Goal: Information Seeking & Learning: Learn about a topic

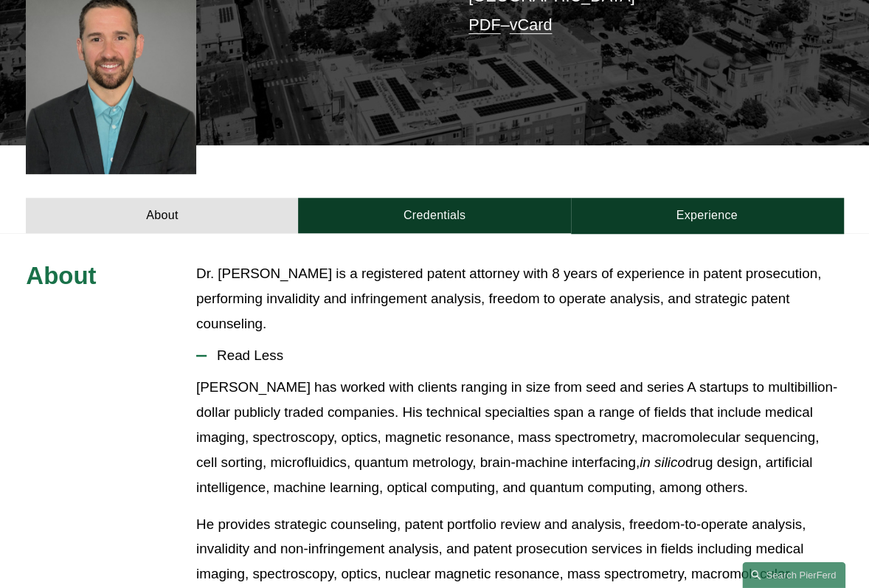
scroll to position [393, 0]
click at [285, 337] on button "Read Less" at bounding box center [519, 356] width 647 height 38
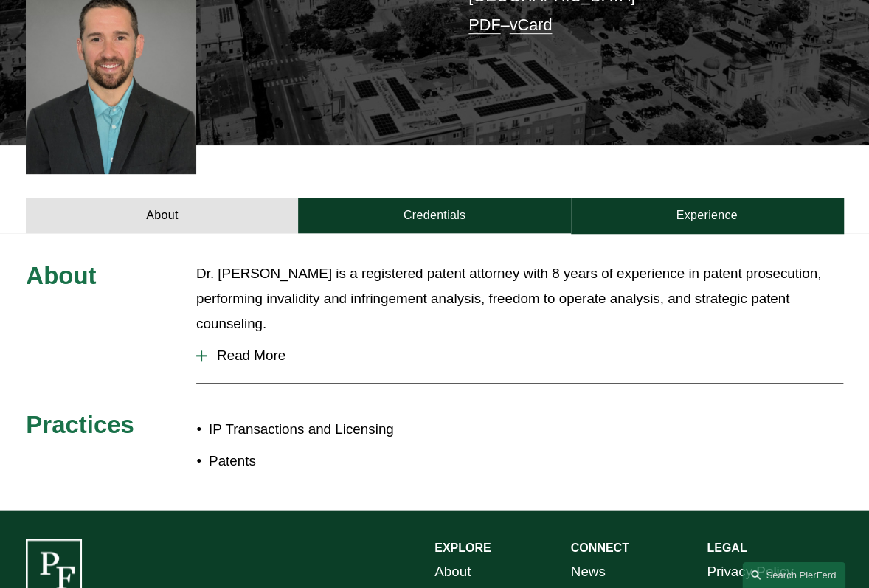
click at [269, 348] on span "Read More" at bounding box center [525, 356] width 637 height 16
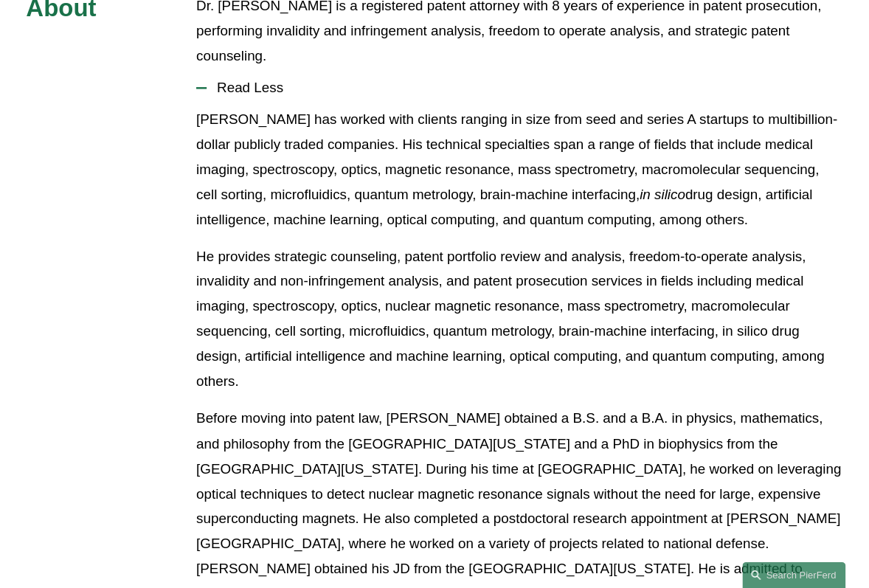
scroll to position [665, 0]
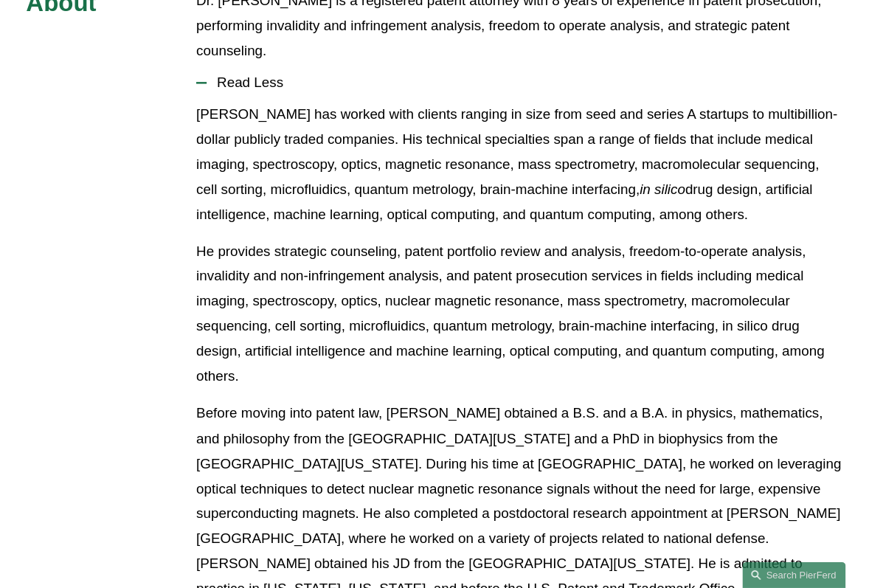
click at [311, 426] on p "Before moving into patent law, [PERSON_NAME] obtained a B.S. and a B.A. in phys…" at bounding box center [519, 501] width 647 height 200
click at [203, 539] on p "Before moving into patent law, [PERSON_NAME] obtained a B.S. and a B.A. in phys…" at bounding box center [519, 501] width 647 height 200
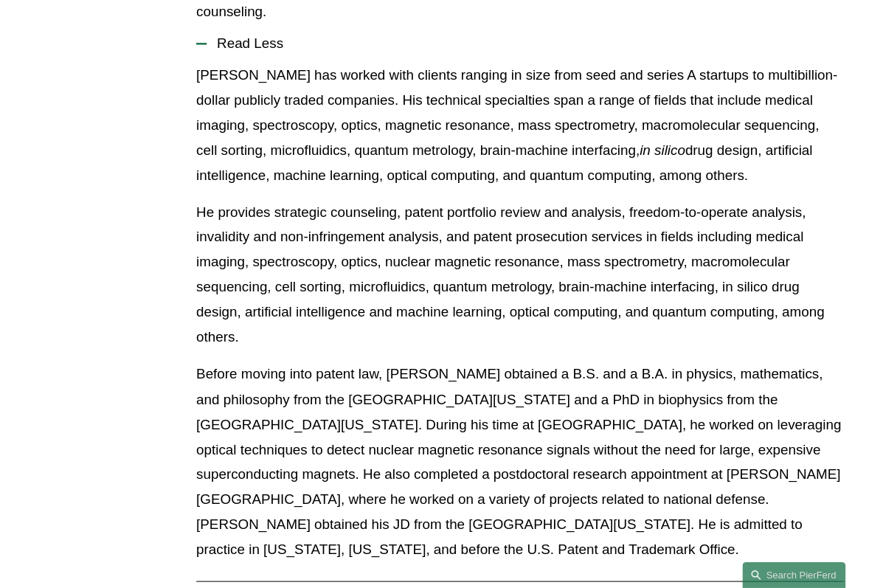
click at [181, 516] on div "About Dr. [PERSON_NAME] is a registered patent attorney with 8 years of experie…" at bounding box center [434, 314] width 869 height 729
click at [530, 477] on p "Before moving into patent law, [PERSON_NAME] obtained a B.S. and a B.A. in phys…" at bounding box center [519, 462] width 647 height 200
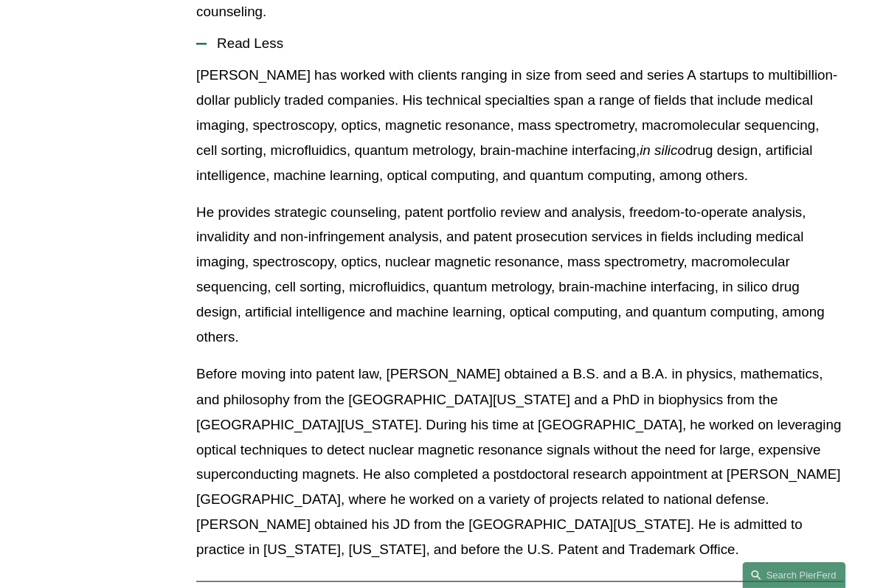
click at [530, 477] on p "Before moving into patent law, [PERSON_NAME] obtained a B.S. and a B.A. in phys…" at bounding box center [519, 462] width 647 height 200
click at [595, 396] on p "Before moving into patent law, [PERSON_NAME] obtained a B.S. and a B.A. in phys…" at bounding box center [519, 462] width 647 height 200
click at [552, 407] on p "Before moving into patent law, [PERSON_NAME] obtained a B.S. and a B.A. in phys…" at bounding box center [519, 462] width 647 height 200
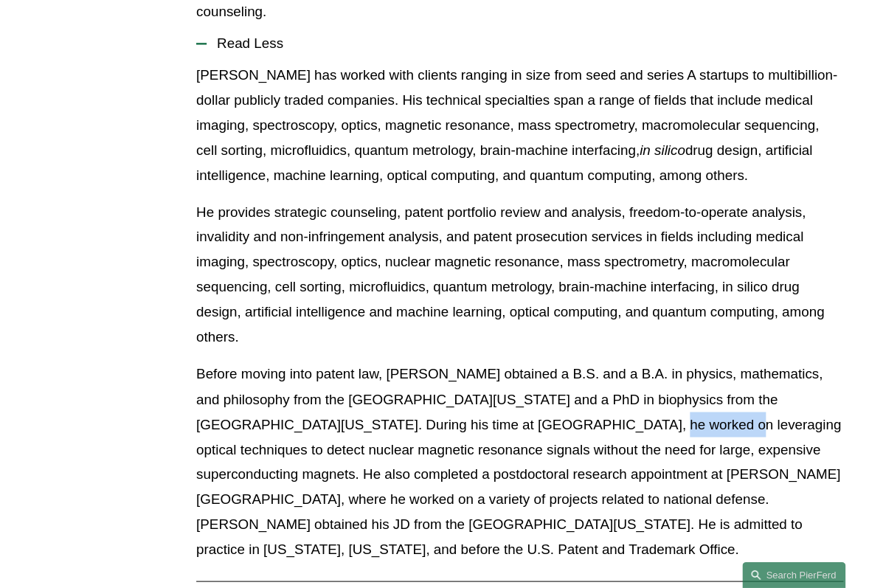
click at [552, 407] on p "Before moving into patent law, [PERSON_NAME] obtained a B.S. and a B.A. in phys…" at bounding box center [519, 462] width 647 height 200
click at [539, 462] on p "Before moving into patent law, [PERSON_NAME] obtained a B.S. and a B.A. in phys…" at bounding box center [519, 462] width 647 height 200
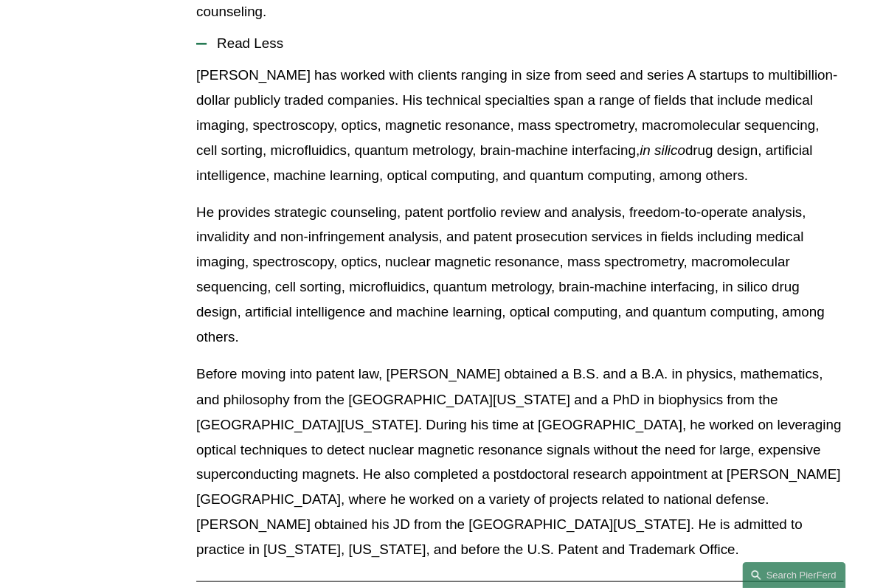
click at [146, 442] on div "About Dr. [PERSON_NAME] is a registered patent attorney with 8 years of experie…" at bounding box center [434, 314] width 869 height 729
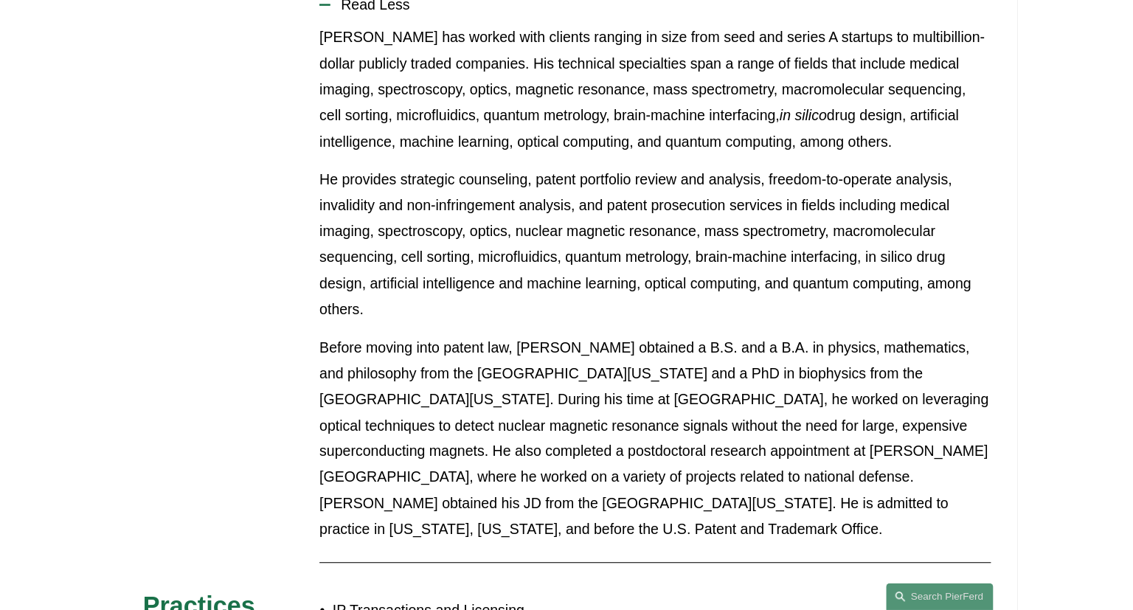
scroll to position [181, 0]
